Goal: Find specific page/section: Find specific page/section

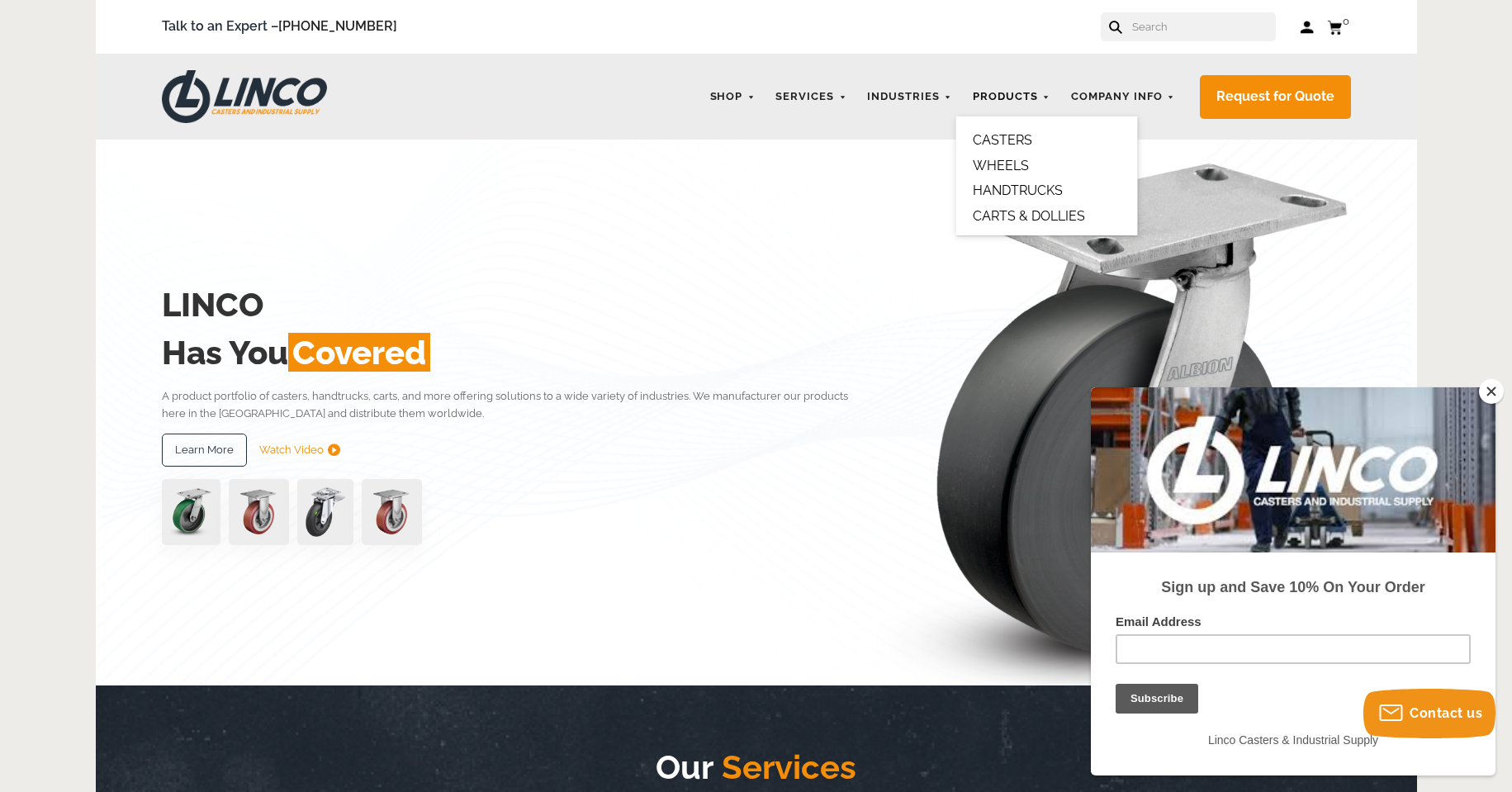
click at [1011, 93] on link "Products" at bounding box center [1011, 97] width 94 height 33
click at [1015, 188] on link "HANDTRUCKS" at bounding box center [1018, 190] width 90 height 16
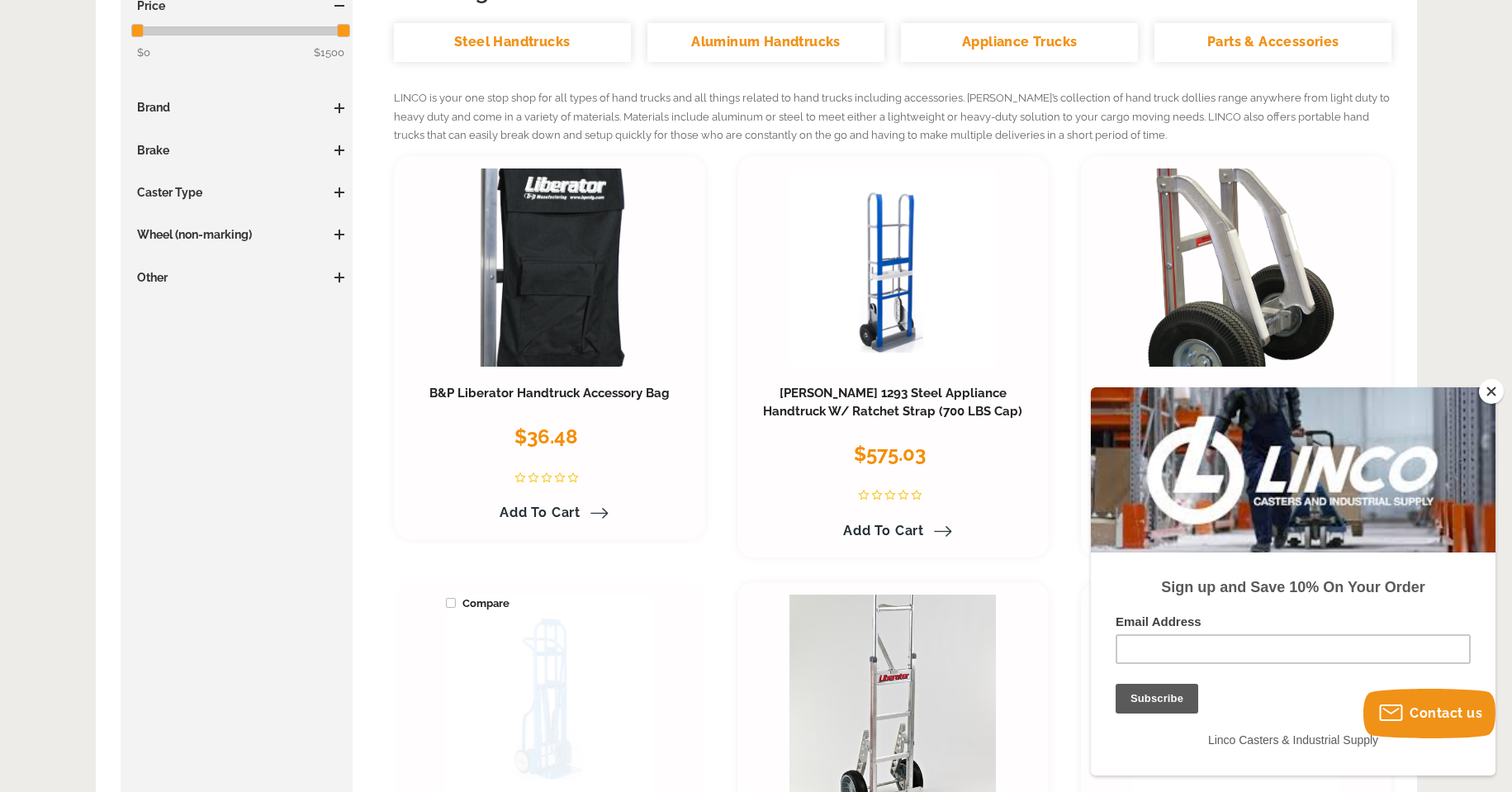
scroll to position [165, 0]
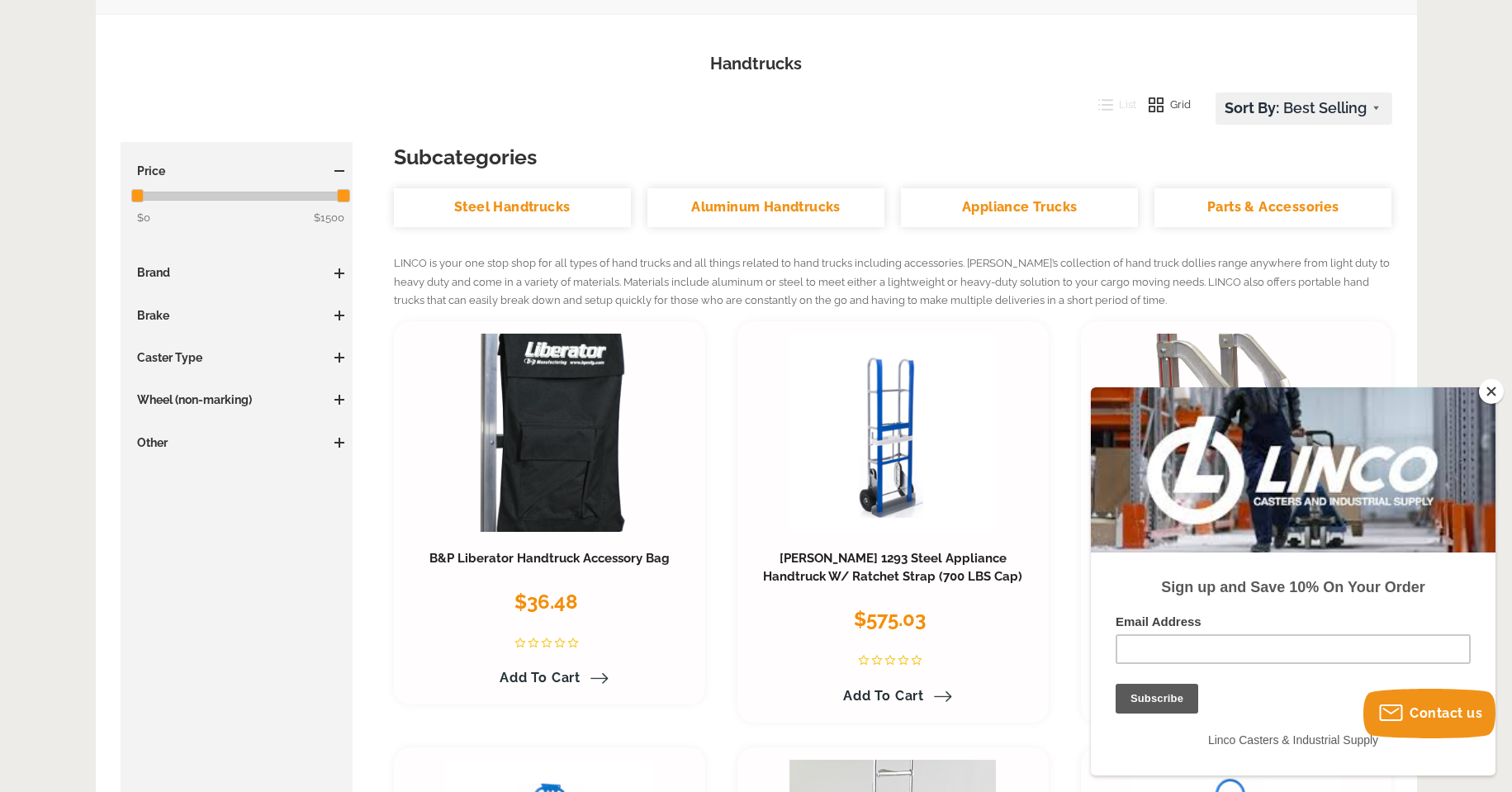
click at [728, 207] on link "Aluminum Handtrucks" at bounding box center [766, 208] width 237 height 39
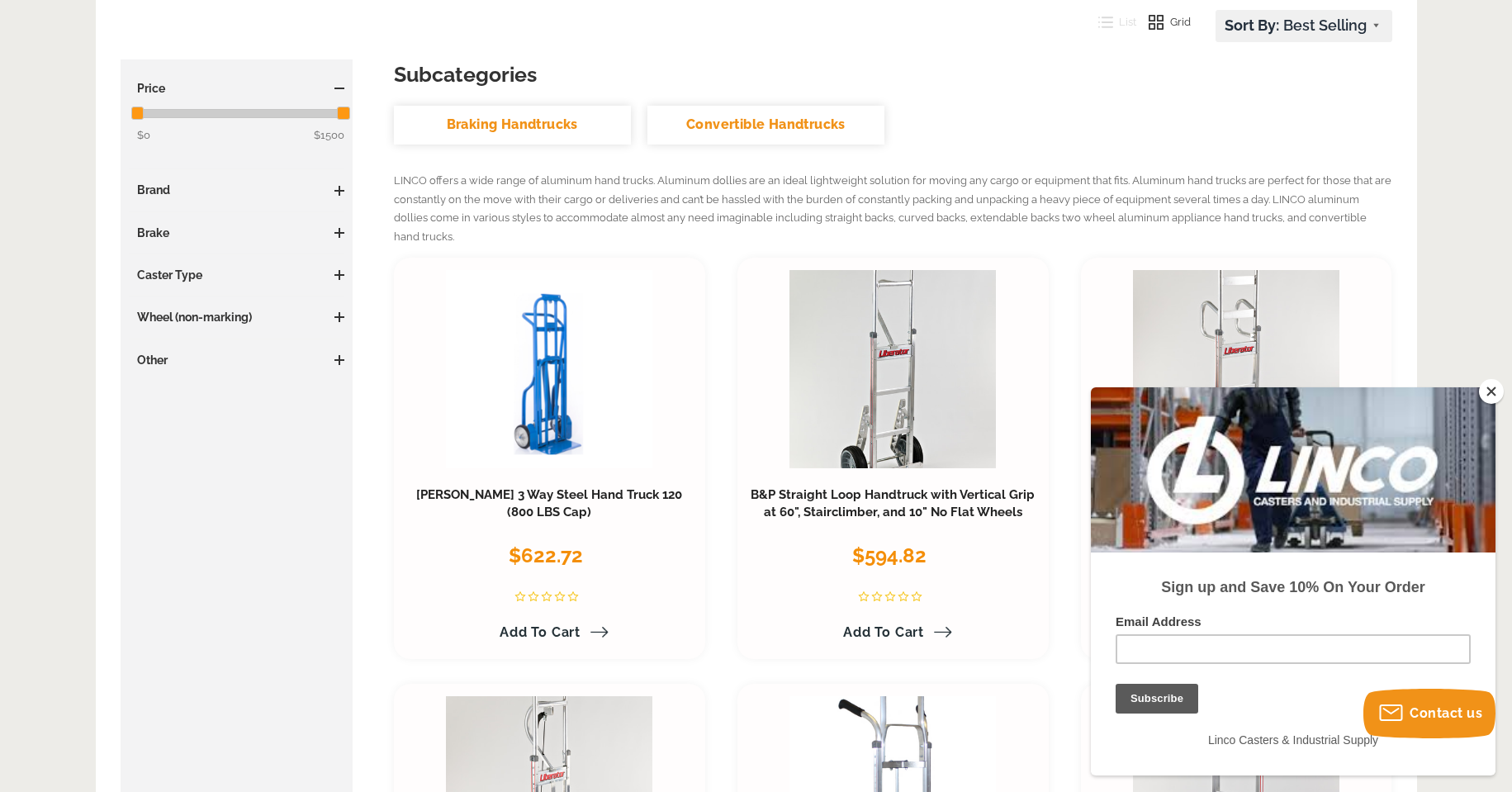
scroll to position [165, 0]
